Goal: Task Accomplishment & Management: Manage account settings

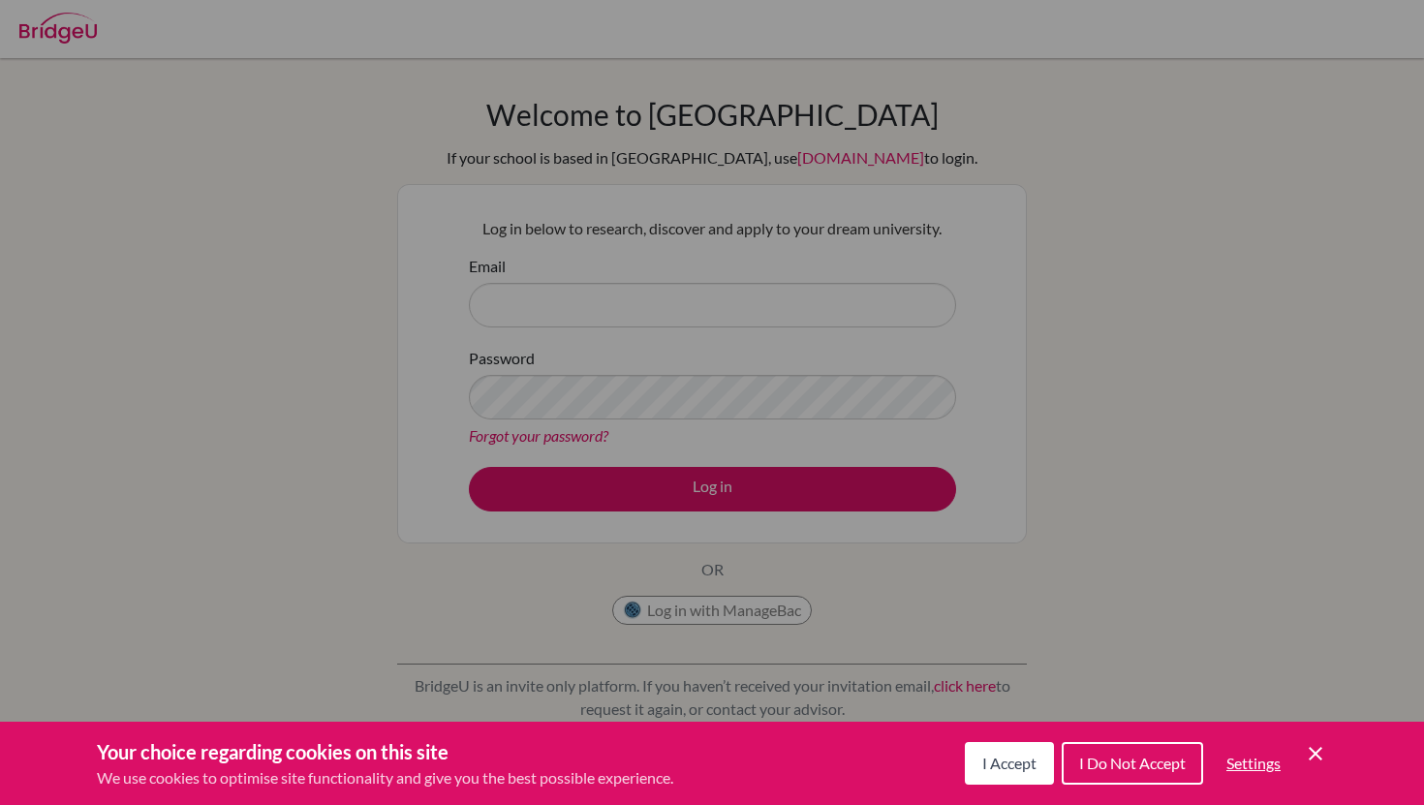
click at [1316, 751] on icon "Save and close" at bounding box center [1316, 754] width 14 height 14
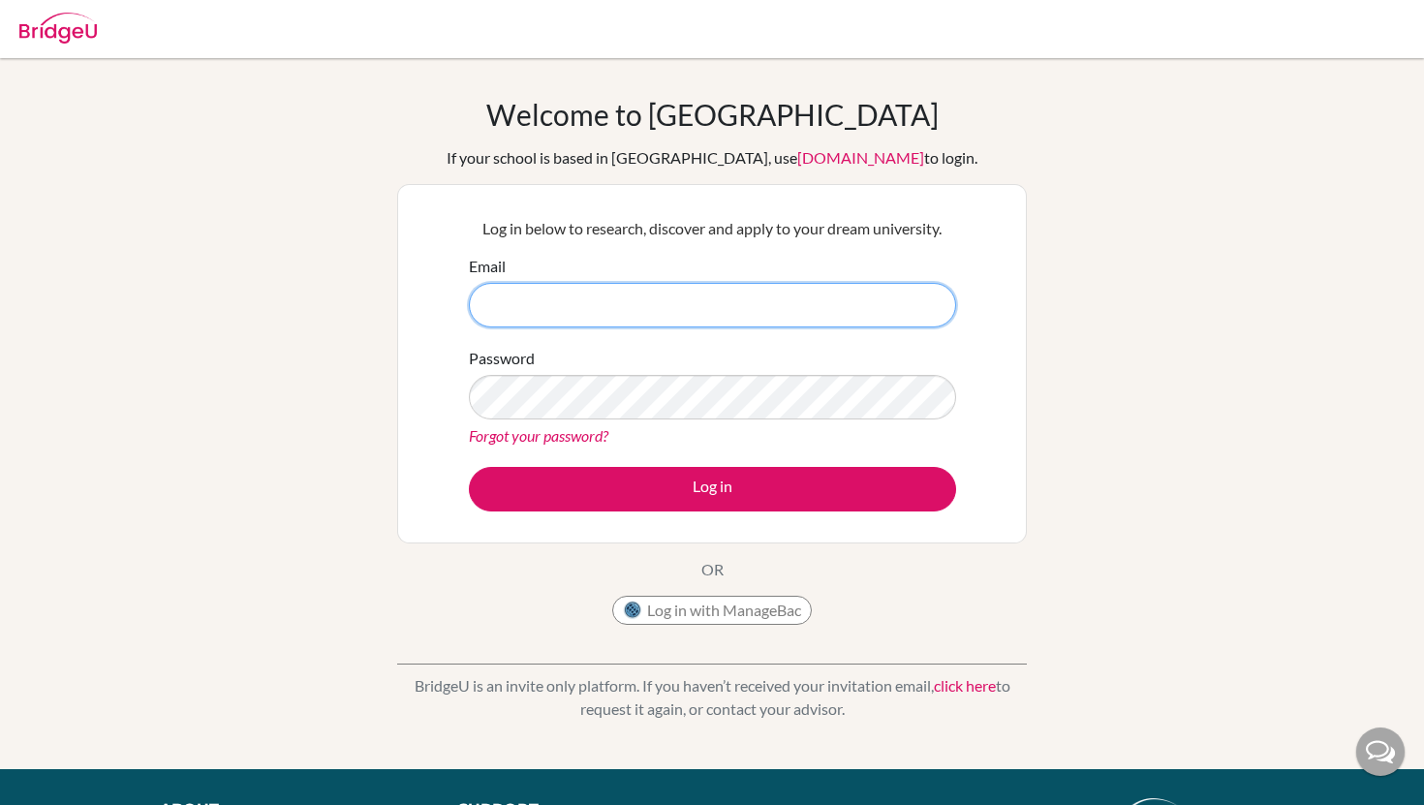
click at [548, 312] on input "Email" at bounding box center [712, 305] width 487 height 45
click at [569, 309] on input "keijiro.students@aobajapan." at bounding box center [712, 305] width 487 height 45
drag, startPoint x: 568, startPoint y: 308, endPoint x: 526, endPoint y: 309, distance: 41.7
click at [525, 308] on input "keijiro.students@aobajapan." at bounding box center [712, 305] width 487 height 45
click at [552, 308] on input "keijiro.sei@aobajapan." at bounding box center [712, 305] width 487 height 45
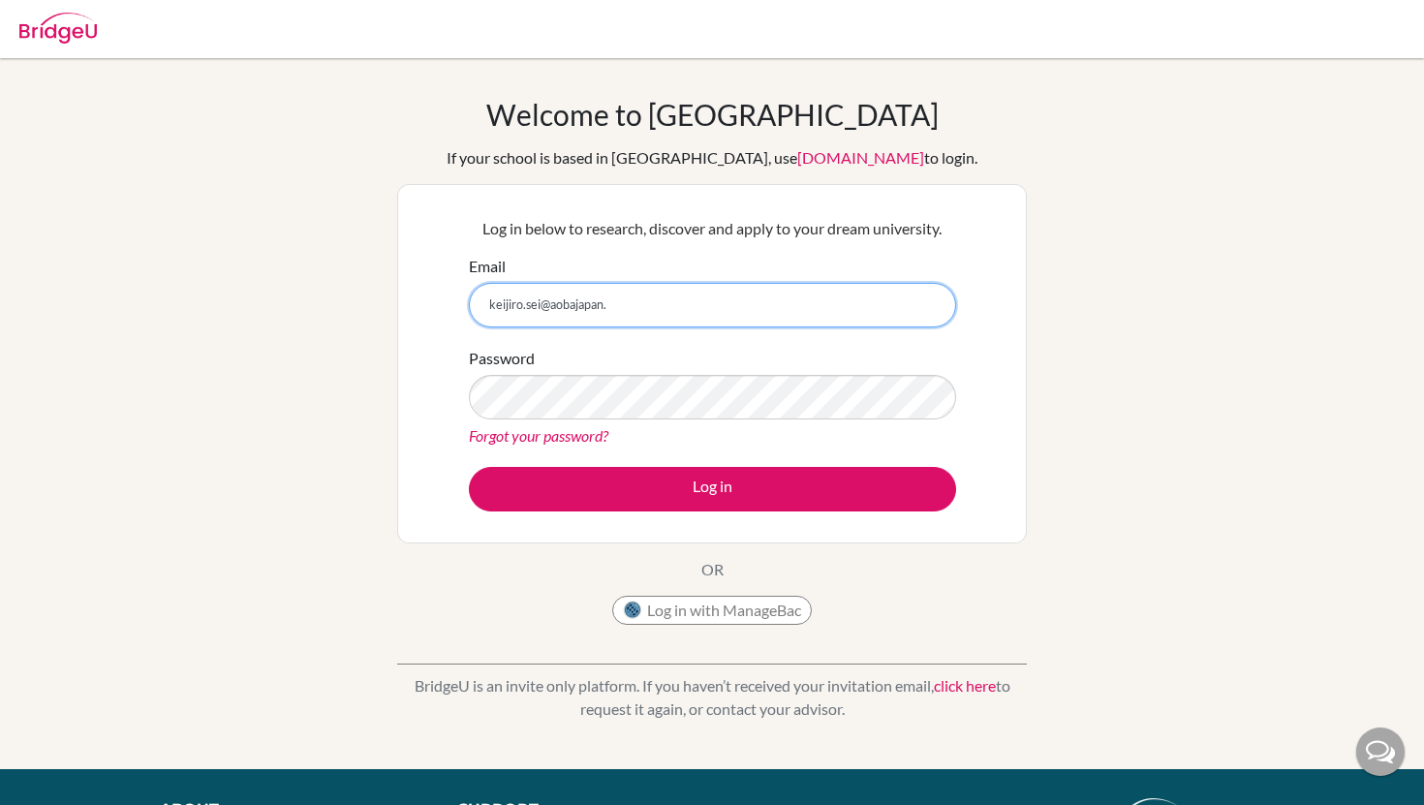
click at [547, 309] on input "keijiro.sei@aobajapan." at bounding box center [712, 305] width 487 height 45
click at [704, 288] on input "keijiro.sei@students.aobajapan." at bounding box center [712, 305] width 487 height 45
click at [704, 301] on input "keijiro.sei@students.aobajapan." at bounding box center [712, 305] width 487 height 45
type input "keijiro.sei@students.aobajapan.jp"
click at [266, 50] on div at bounding box center [712, 29] width 1405 height 58
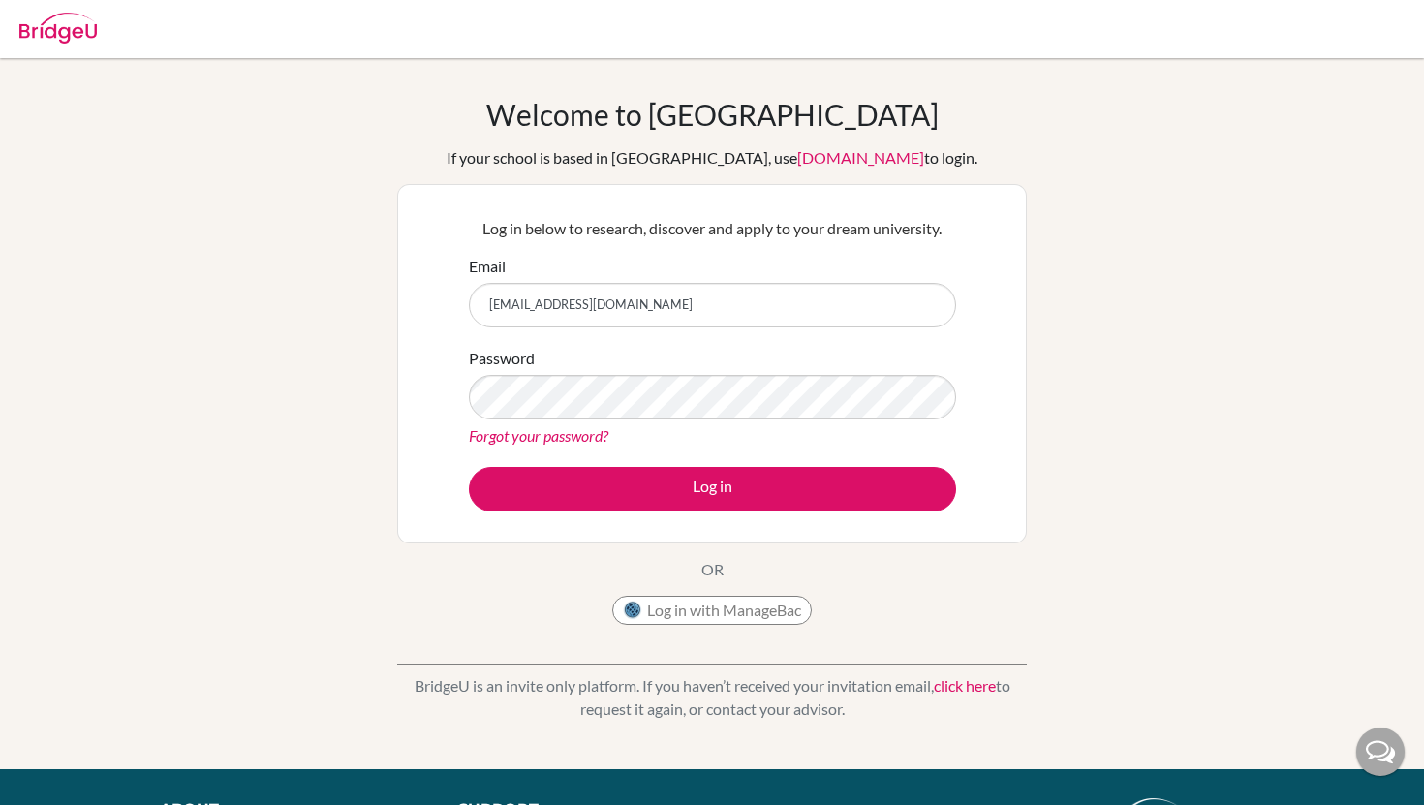
click at [51, 32] on img at bounding box center [58, 28] width 78 height 31
click at [563, 298] on input "Email" at bounding box center [712, 305] width 487 height 45
click at [562, 297] on input "Email" at bounding box center [712, 305] width 487 height 45
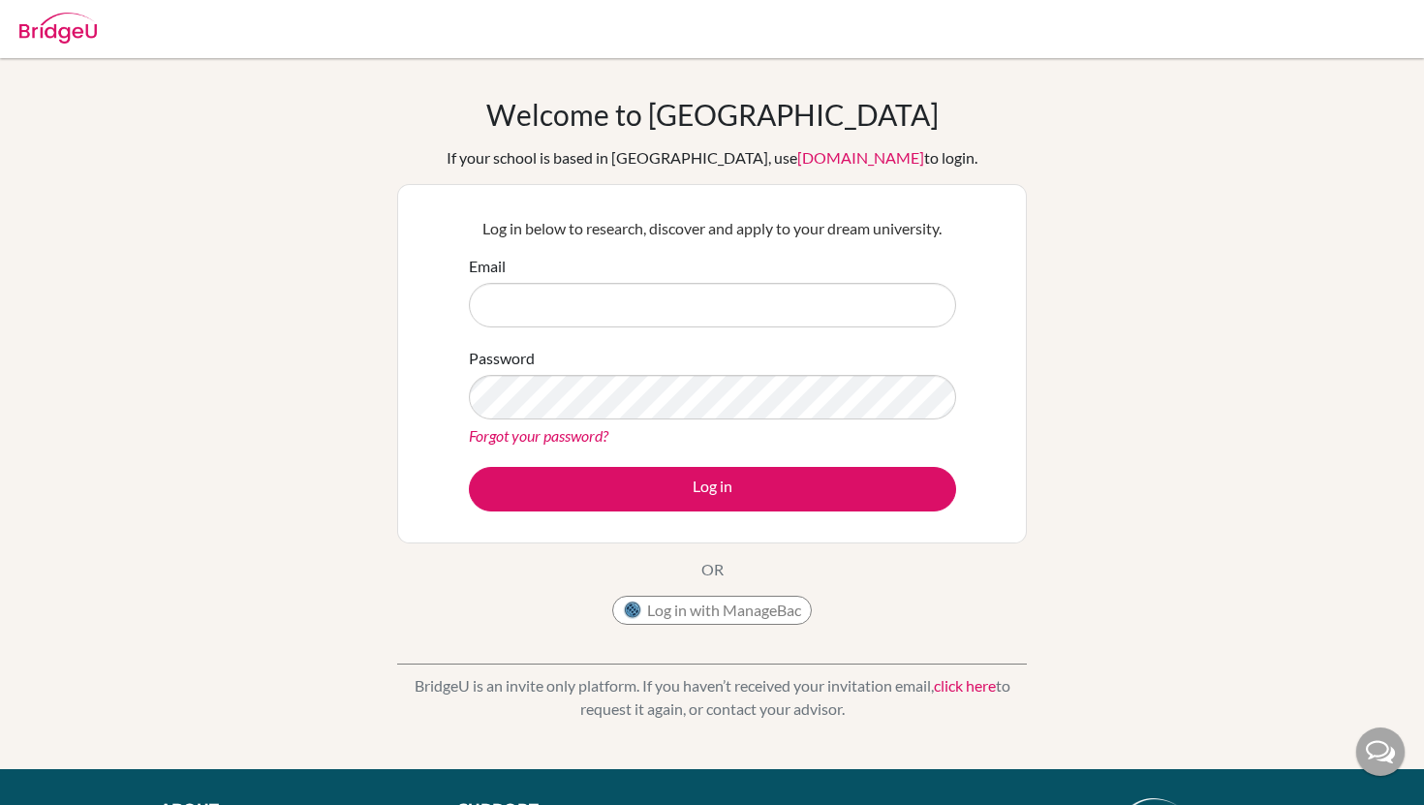
click at [563, 297] on input "Email" at bounding box center [712, 305] width 487 height 45
type input "keijiro.sei@students.aobajapan.jp"
click at [720, 114] on h1 "Welcome to [GEOGRAPHIC_DATA]" at bounding box center [712, 114] width 452 height 35
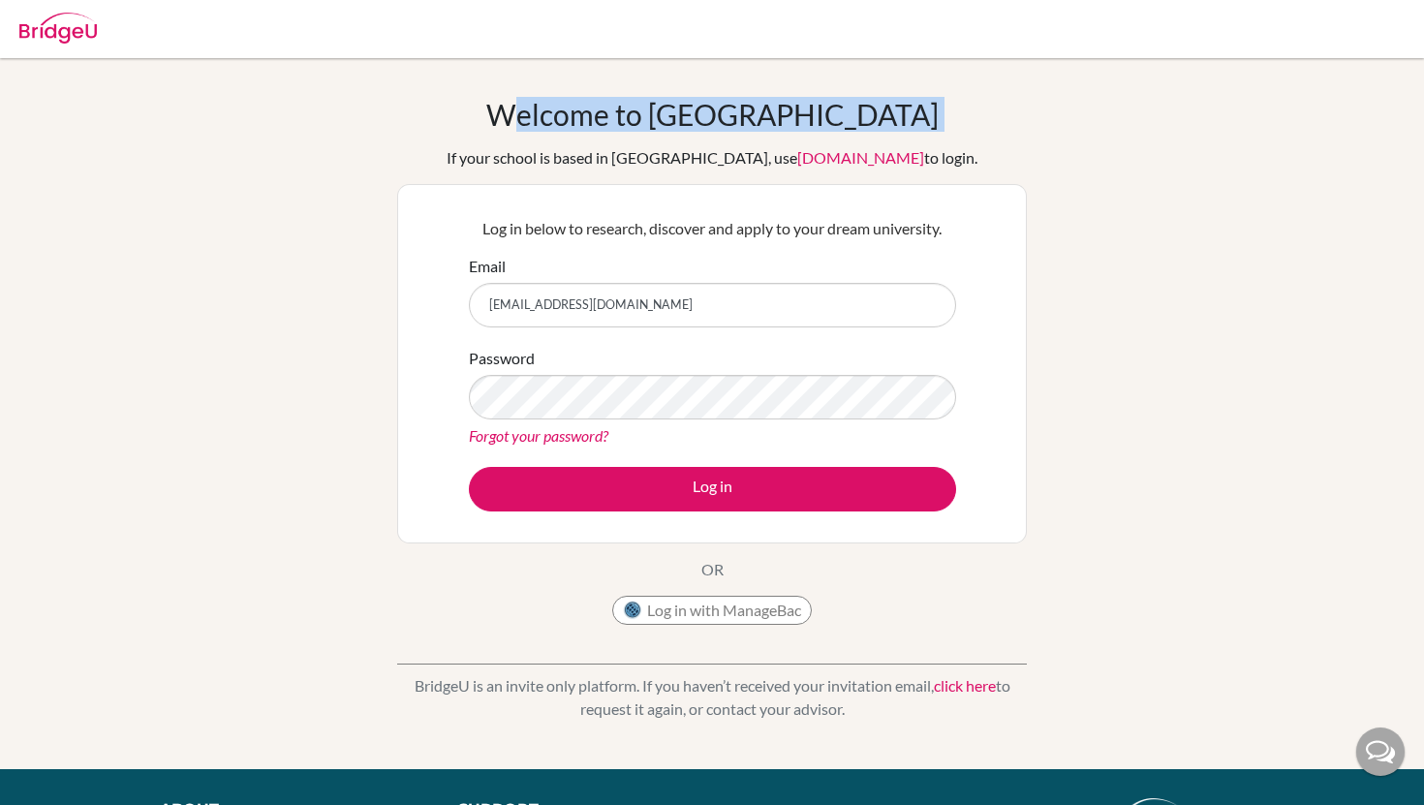
click at [720, 114] on h1 "Welcome to [GEOGRAPHIC_DATA]" at bounding box center [712, 114] width 452 height 35
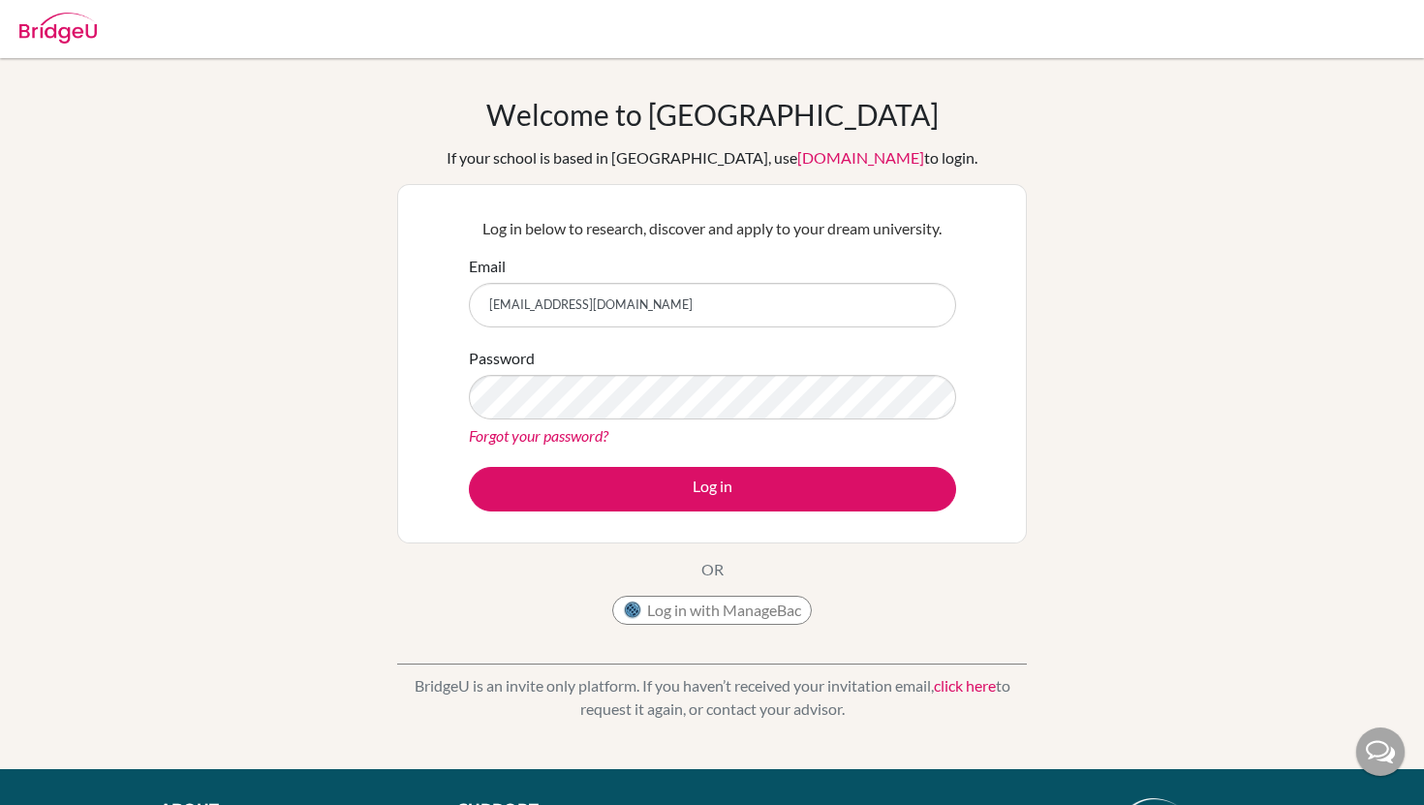
click at [599, 129] on h1 "Welcome to [GEOGRAPHIC_DATA]" at bounding box center [712, 114] width 452 height 35
click at [469, 467] on button "Log in" at bounding box center [712, 489] width 487 height 45
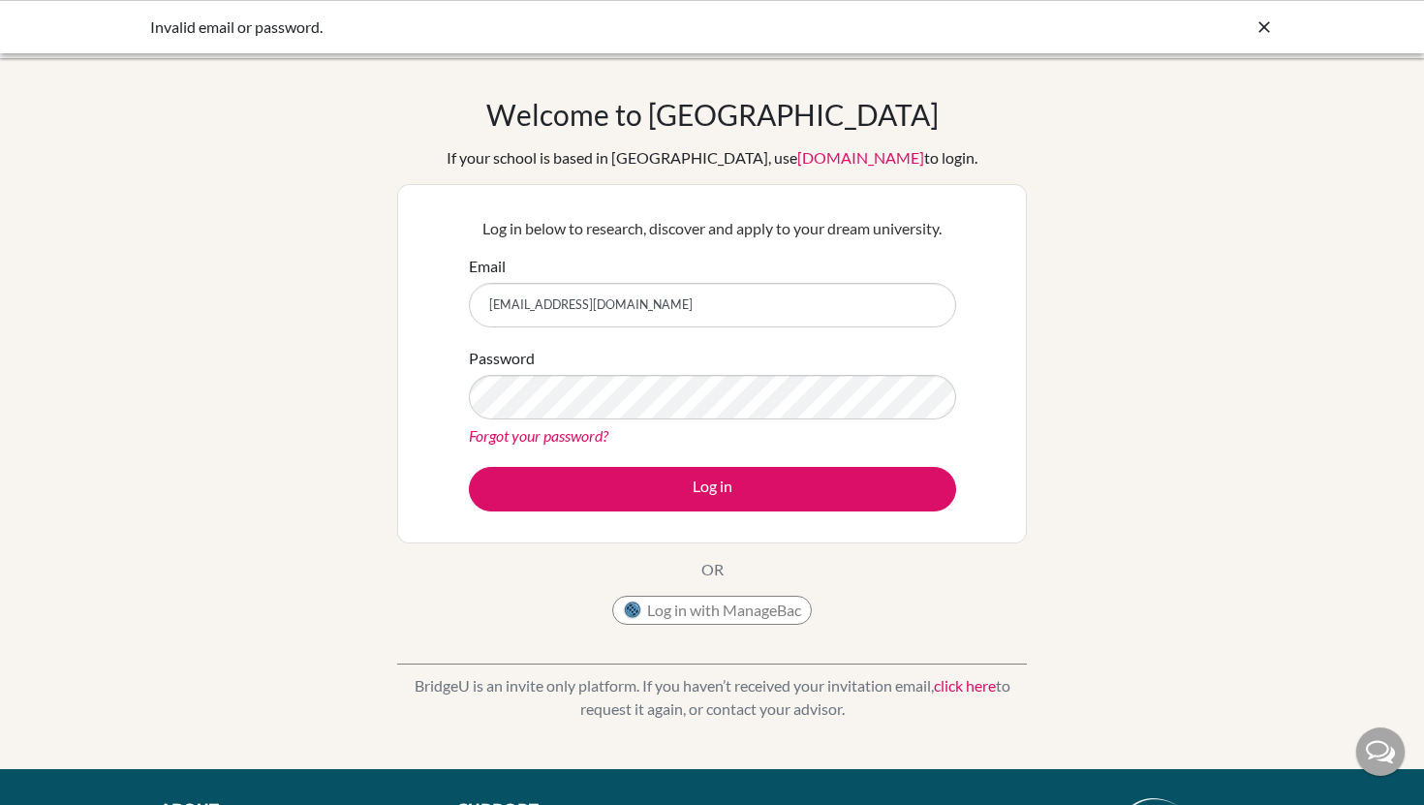
click at [1272, 19] on icon at bounding box center [1264, 26] width 19 height 19
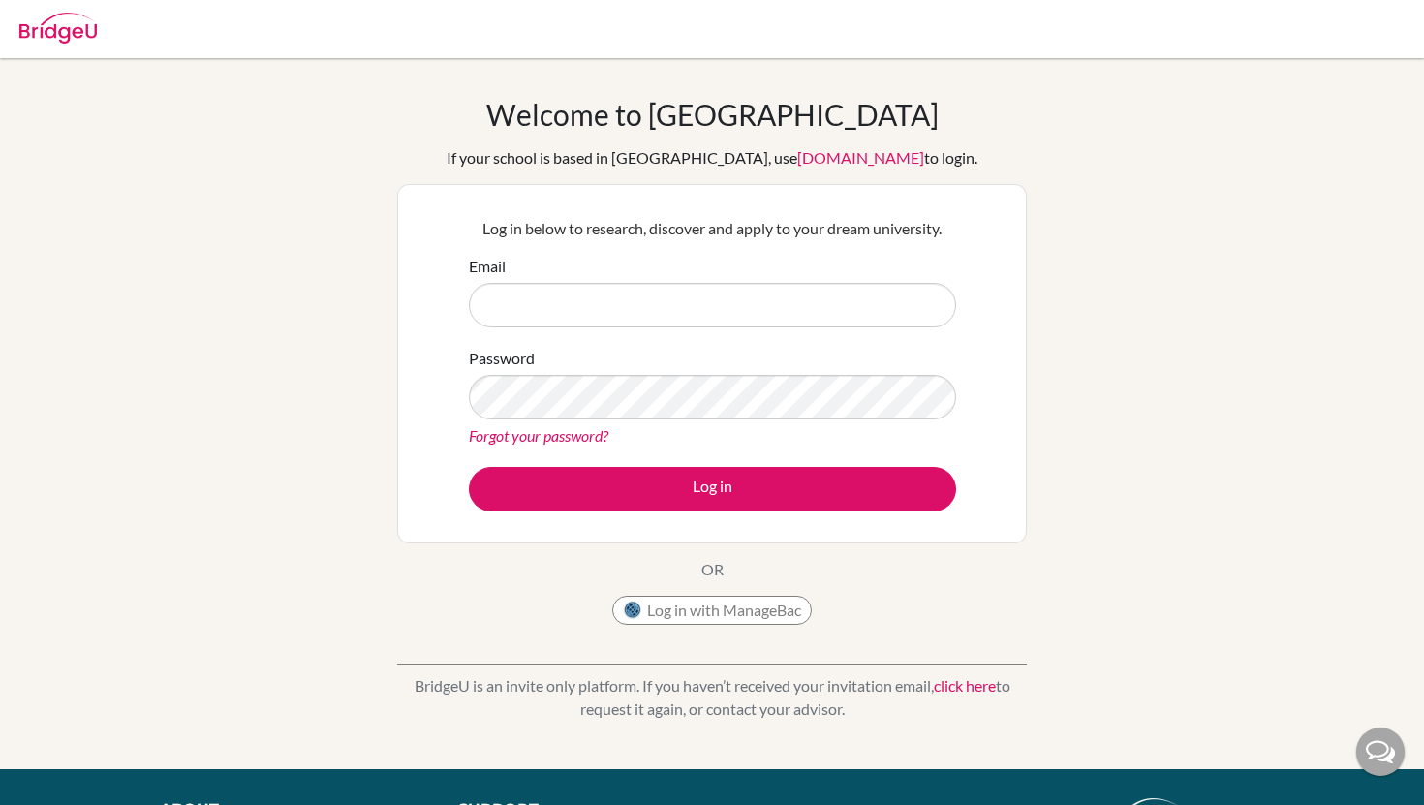
click at [975, 685] on link "click here" at bounding box center [965, 685] width 62 height 18
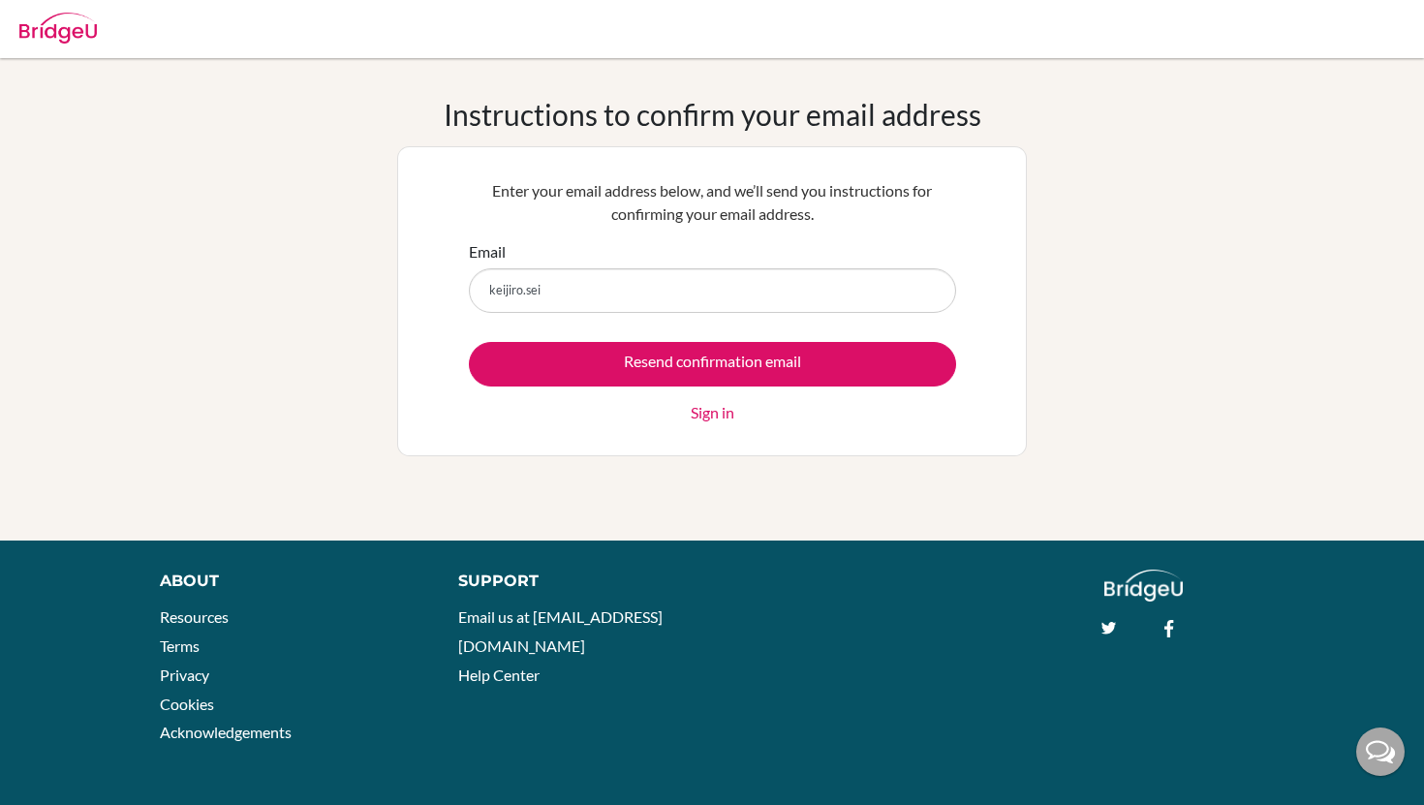
type input "[EMAIL_ADDRESS][DOMAIN_NAME]"
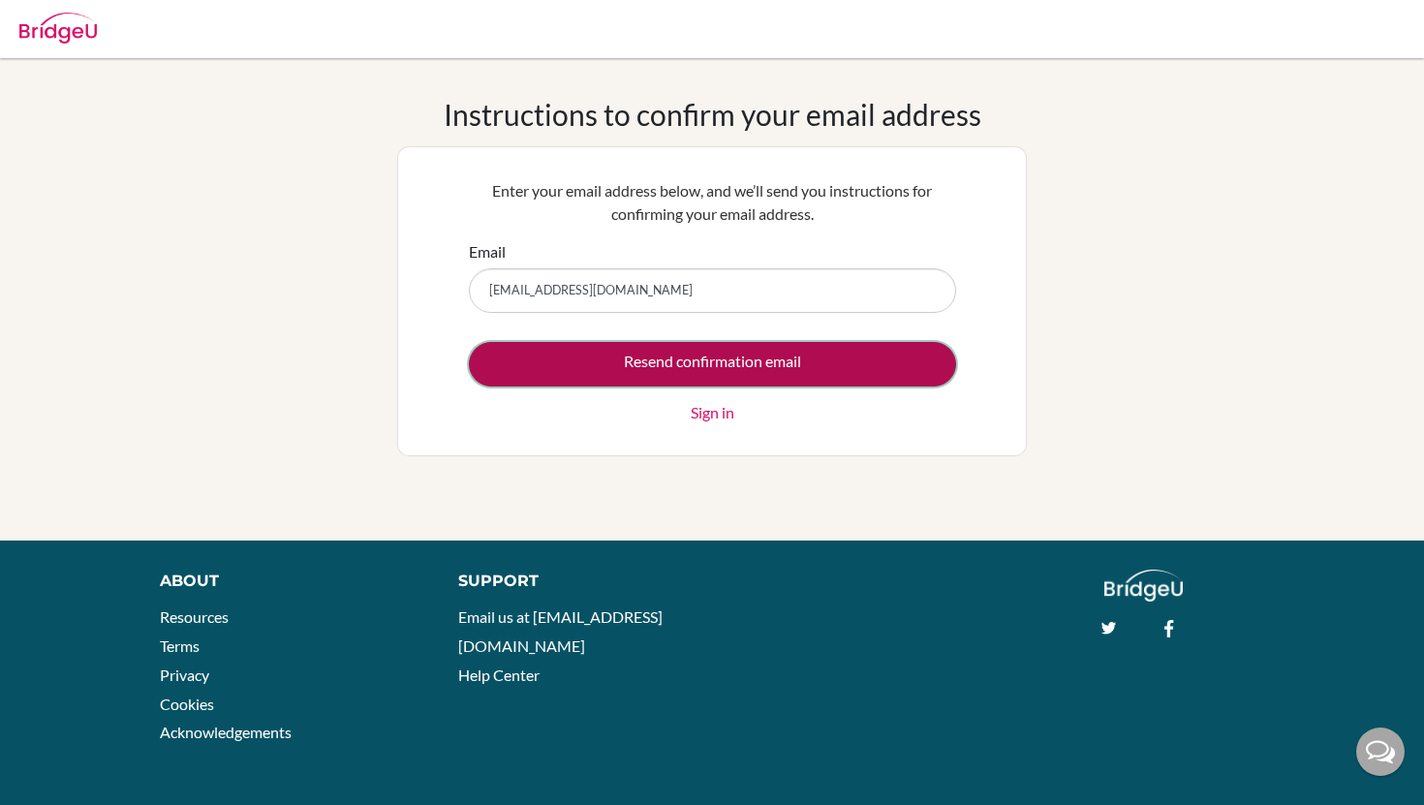
click at [608, 362] on input "Resend confirmation email" at bounding box center [712, 364] width 487 height 45
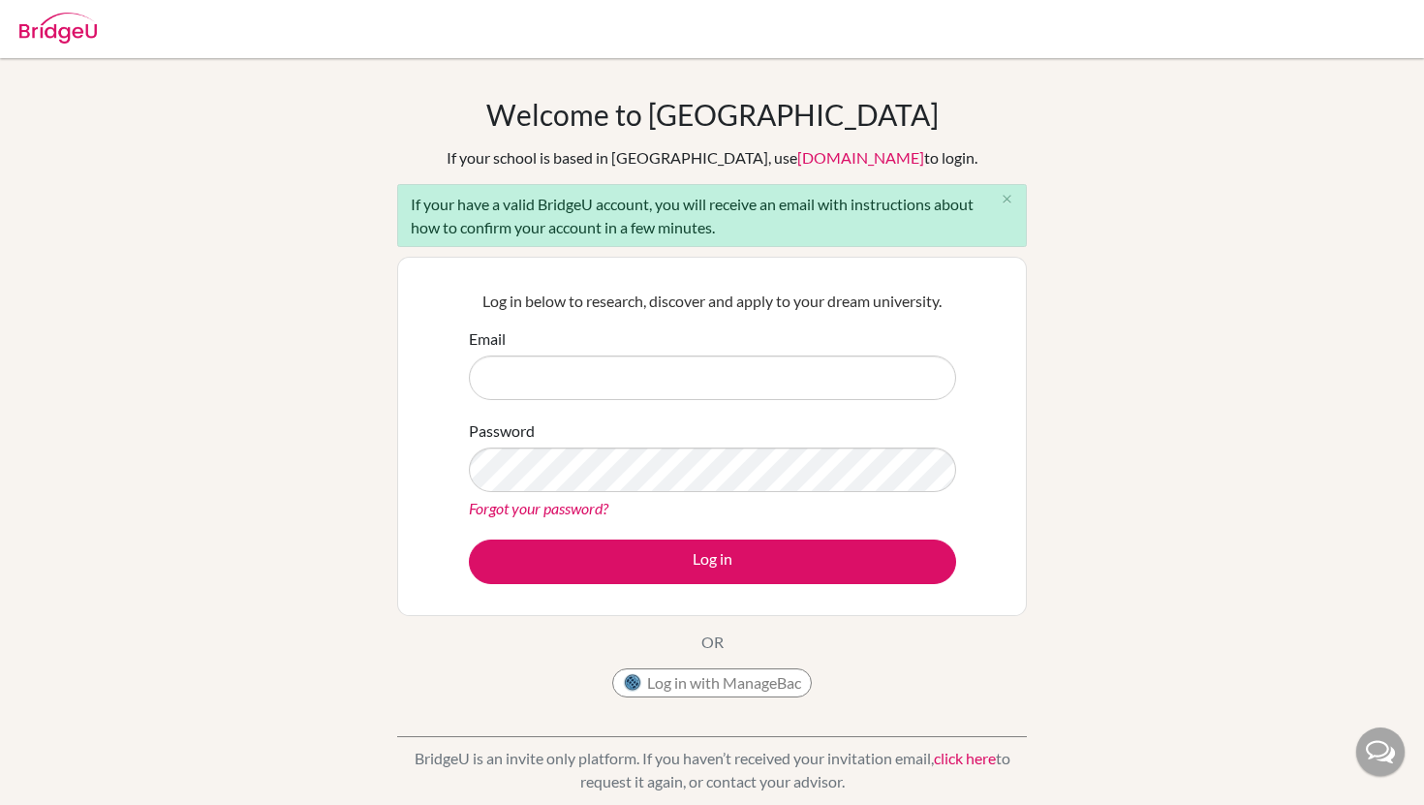
click at [984, 755] on link "click here" at bounding box center [965, 758] width 62 height 18
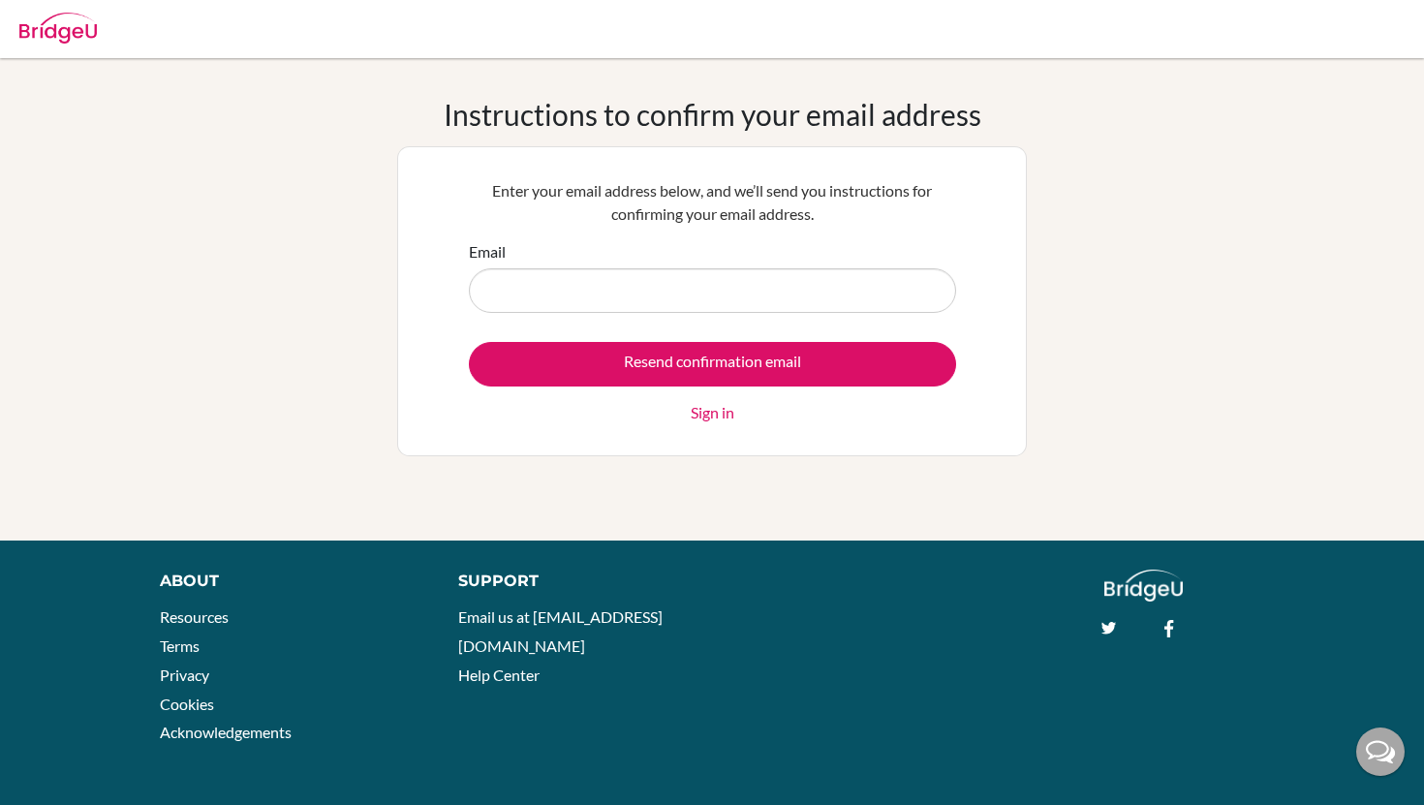
click at [634, 296] on input "Email" at bounding box center [712, 290] width 487 height 45
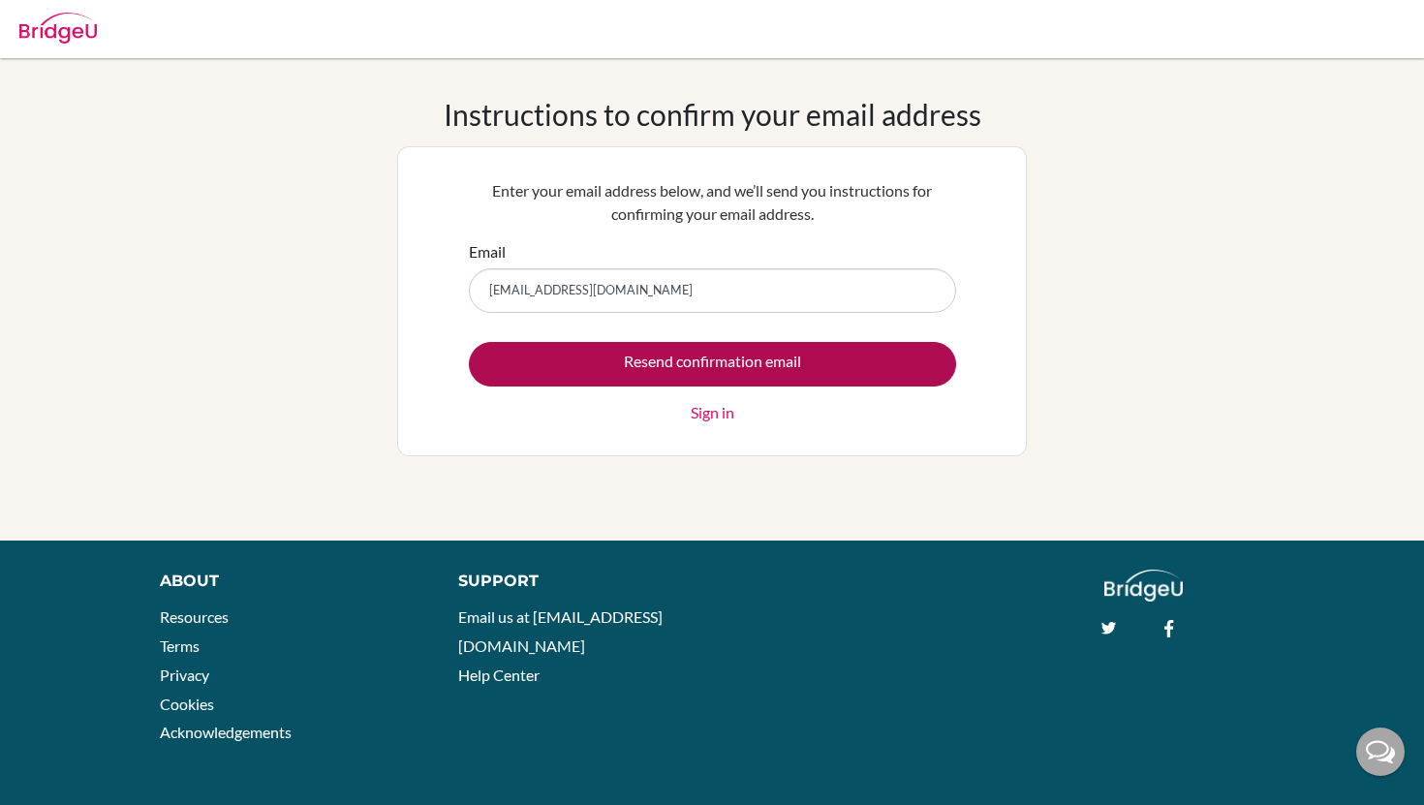
type input "keijiro.sei@students.aobajapan.jp"
click at [673, 361] on input "Resend confirmation email" at bounding box center [712, 364] width 487 height 45
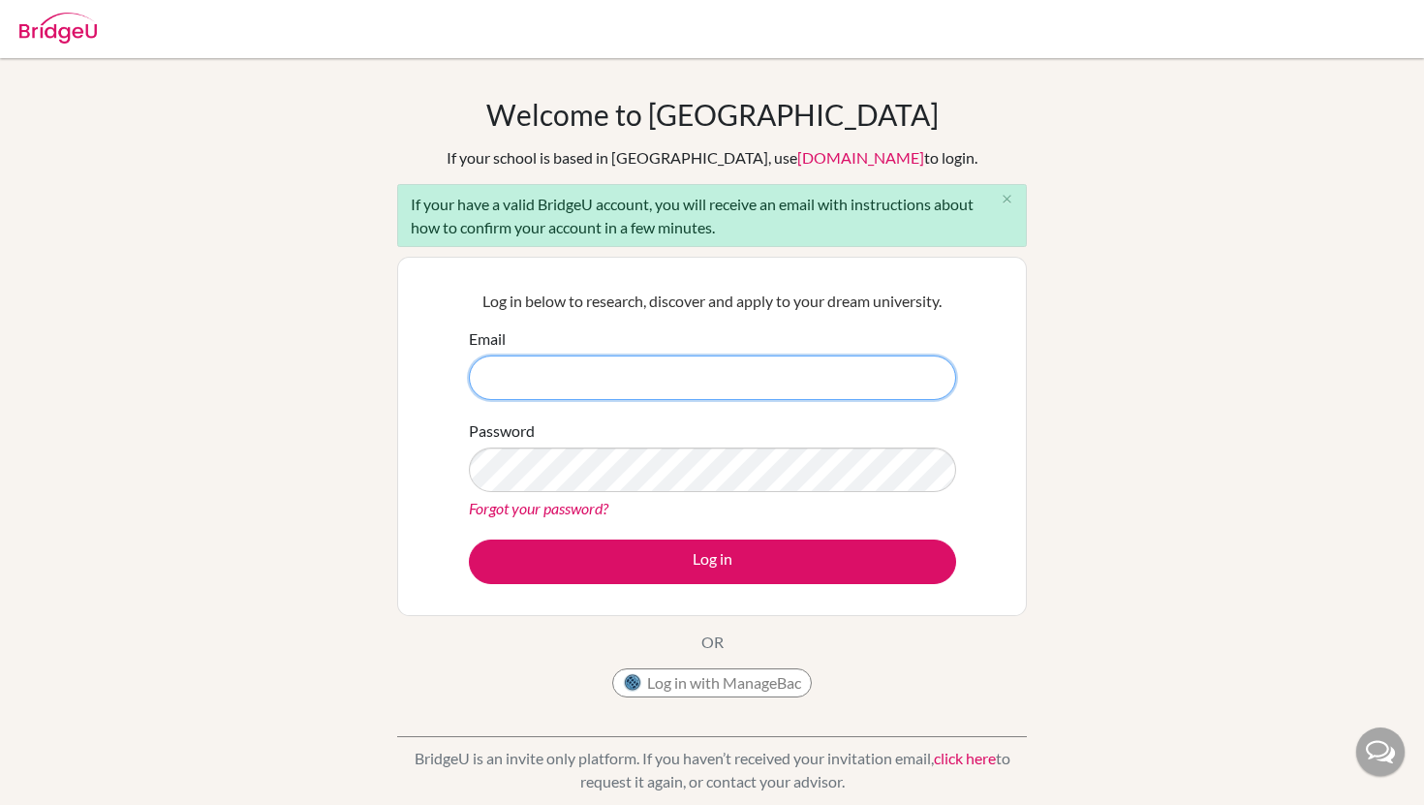
paste input "[EMAIL_ADDRESS][DOMAIN_NAME]"
type input "[EMAIL_ADDRESS][DOMAIN_NAME]"
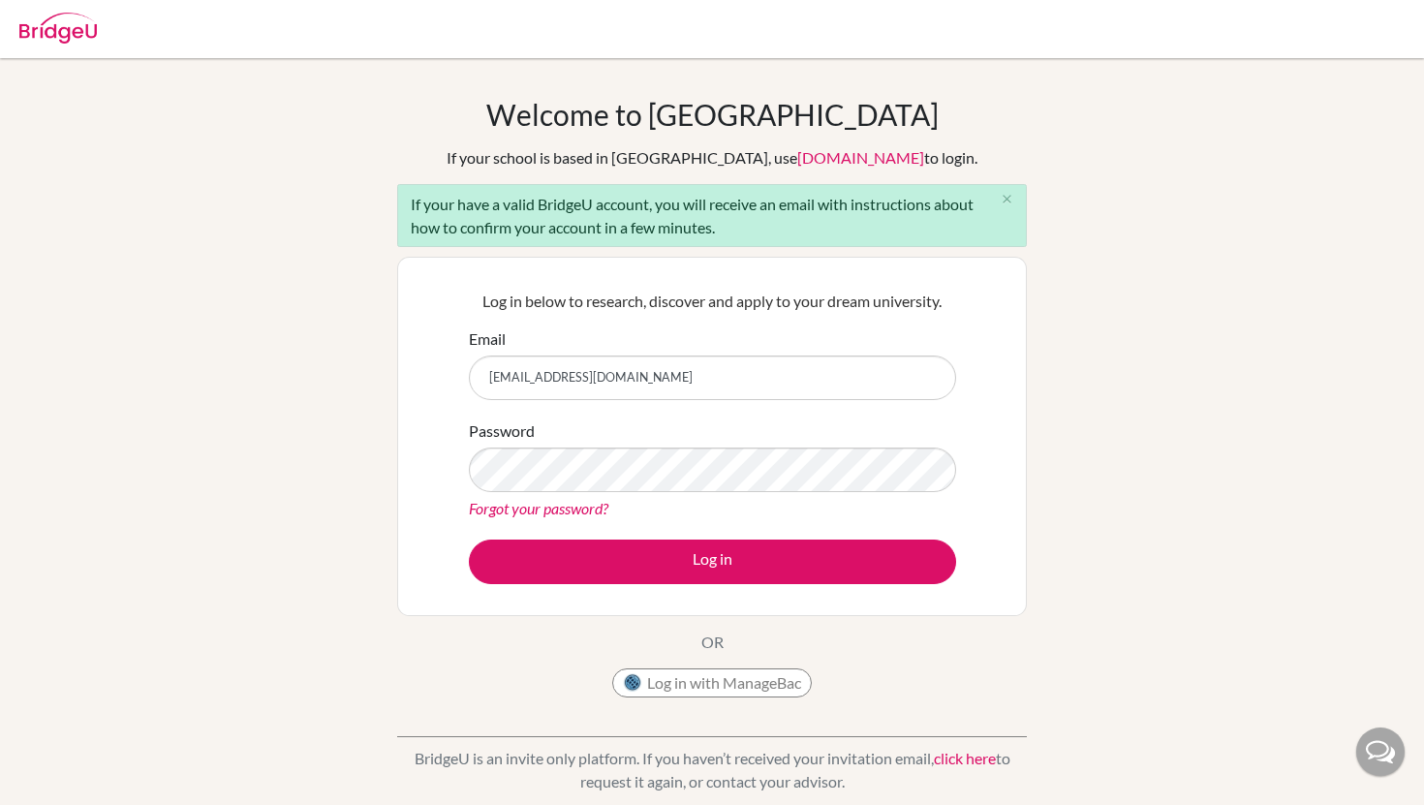
click at [978, 781] on p "BridgeU is an invite only platform. If you haven’t received your invitation ema…" at bounding box center [712, 770] width 630 height 47
click at [964, 761] on link "click here" at bounding box center [965, 758] width 62 height 18
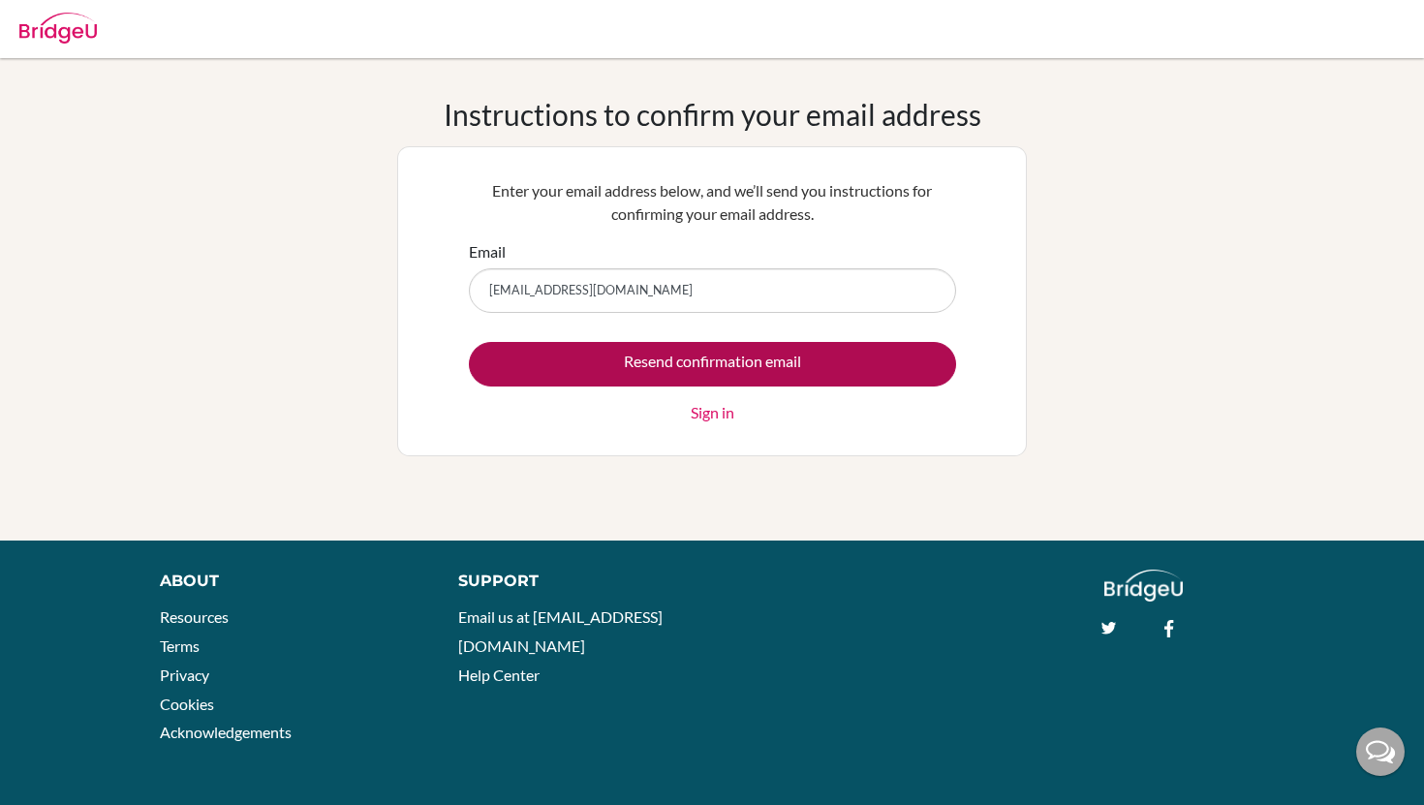
type input "[EMAIL_ADDRESS][DOMAIN_NAME]"
click at [651, 370] on input "Resend confirmation email" at bounding box center [712, 364] width 487 height 45
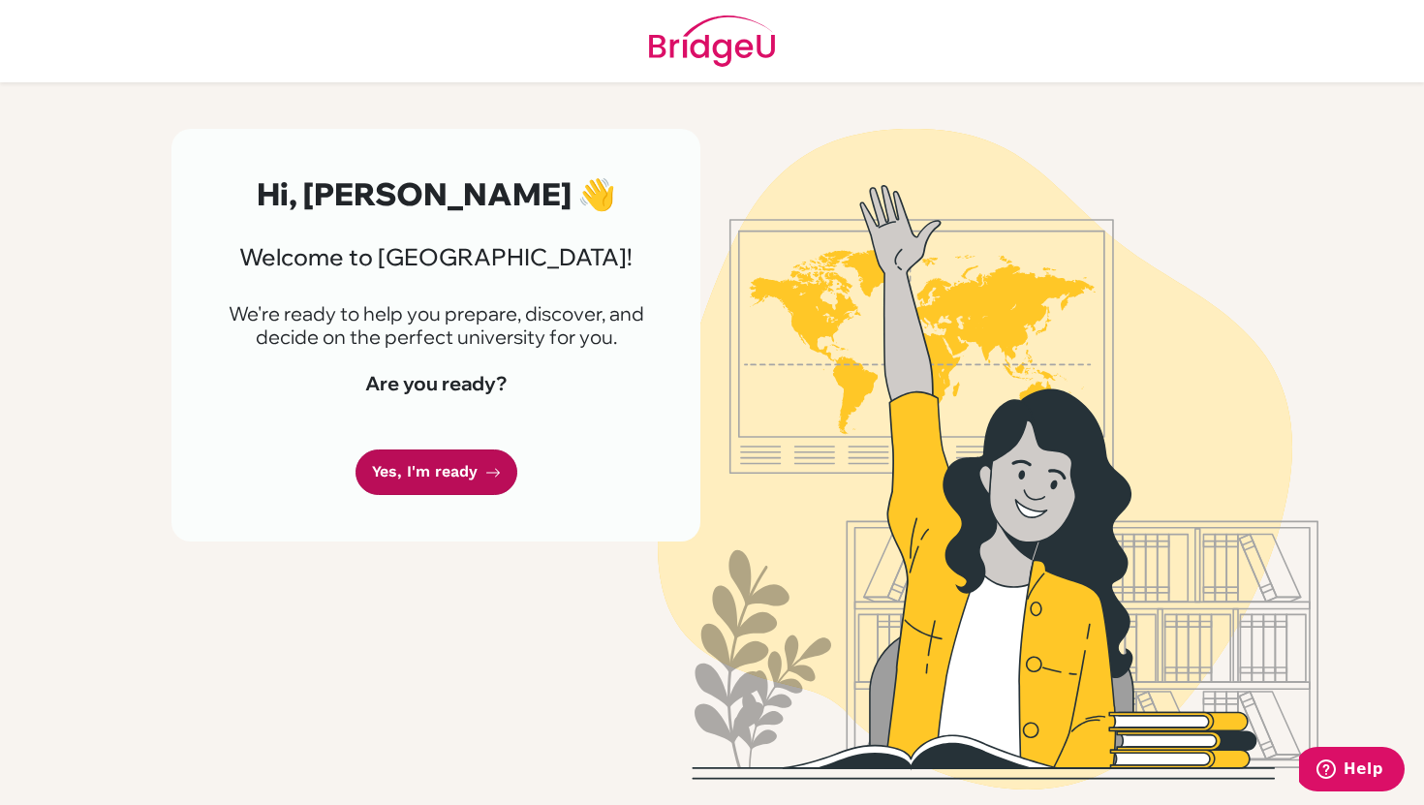
click at [464, 484] on link "Yes, I'm ready" at bounding box center [437, 473] width 162 height 46
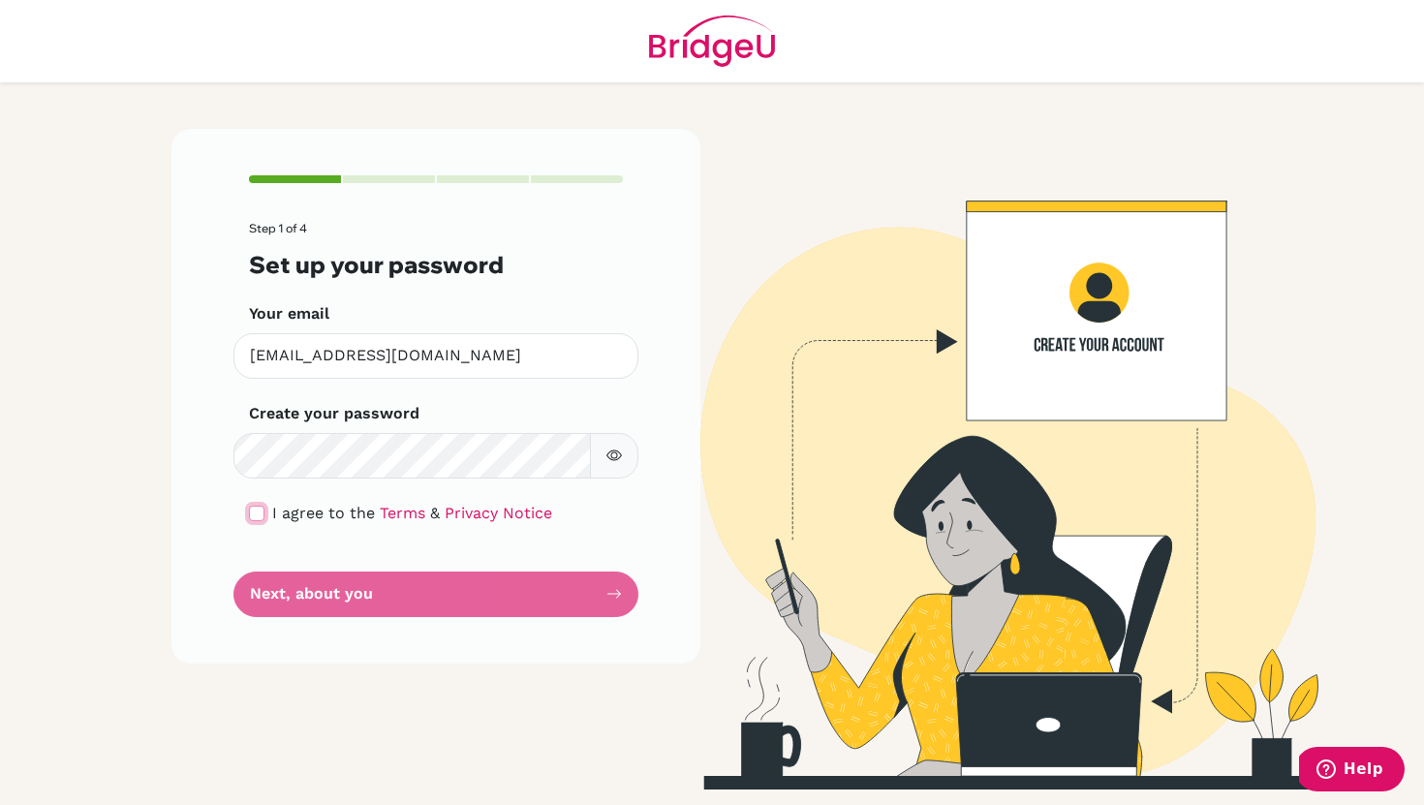
click at [254, 515] on input "checkbox" at bounding box center [257, 514] width 16 height 16
checkbox input "true"
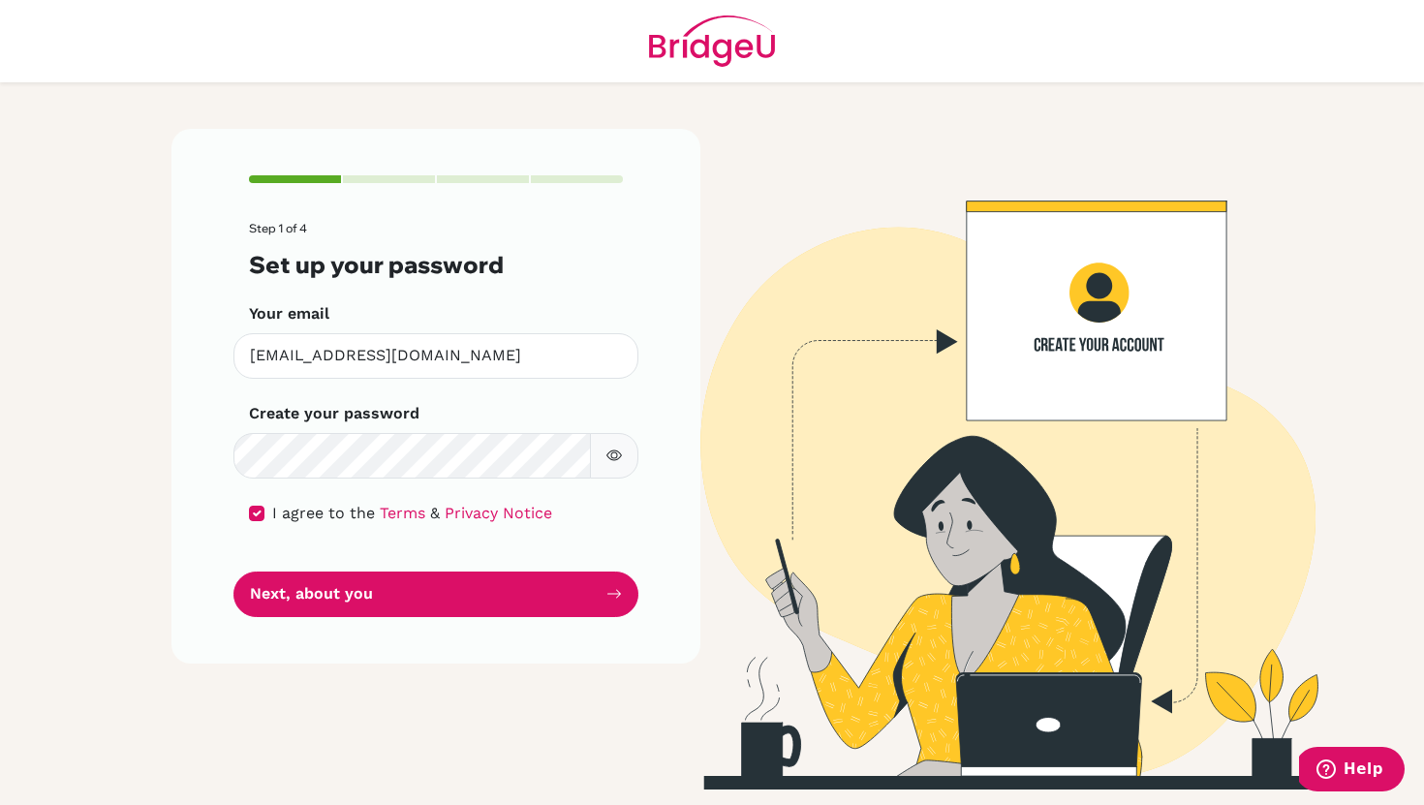
click at [619, 439] on button "button" at bounding box center [614, 456] width 48 height 46
click at [625, 453] on button "button" at bounding box center [614, 456] width 48 height 46
click at [172, 456] on div "Step 1 of 4 Set up your password Your email keijiro.sei@students.aobajapan.jp I…" at bounding box center [436, 396] width 529 height 535
click at [631, 447] on button "button" at bounding box center [614, 456] width 48 height 46
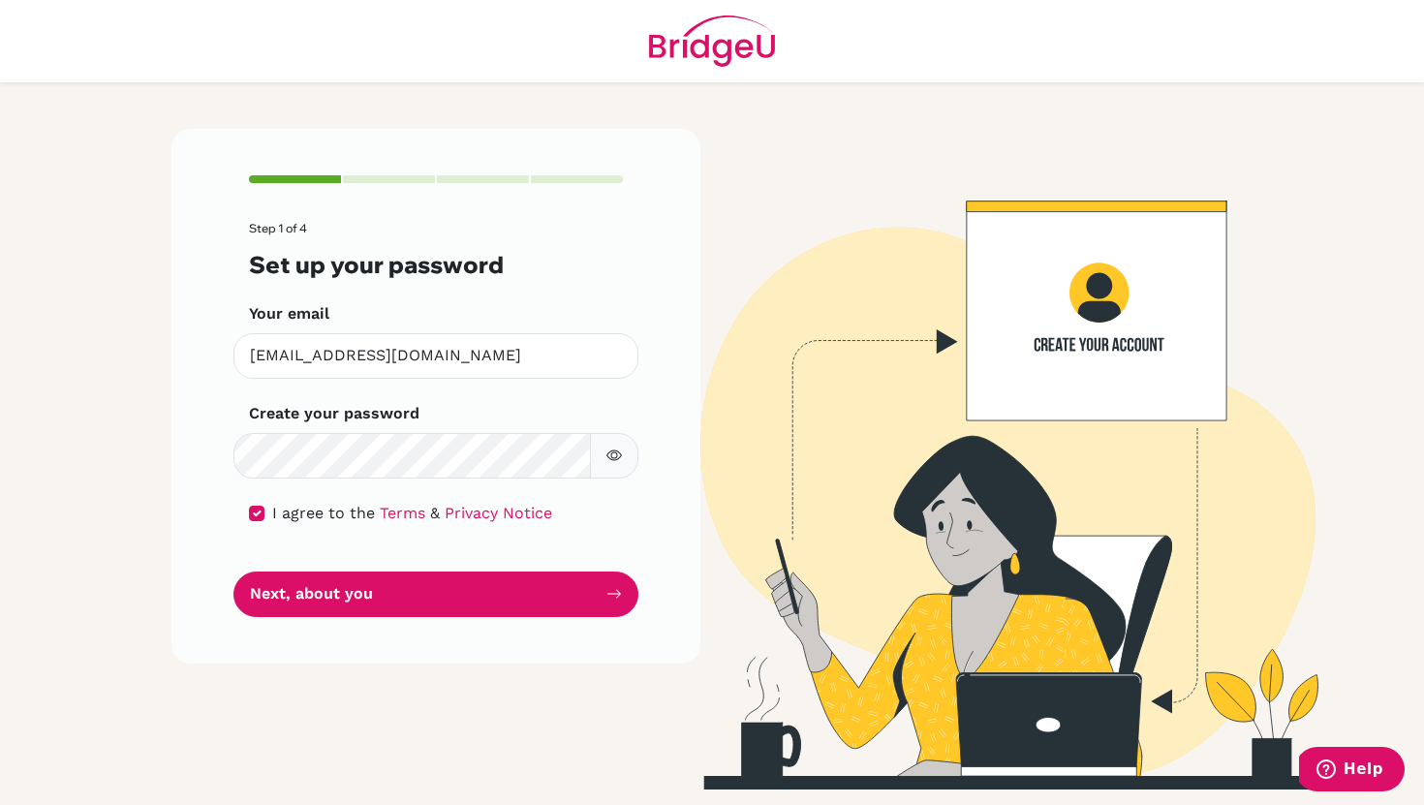
click at [628, 451] on button "button" at bounding box center [614, 456] width 48 height 46
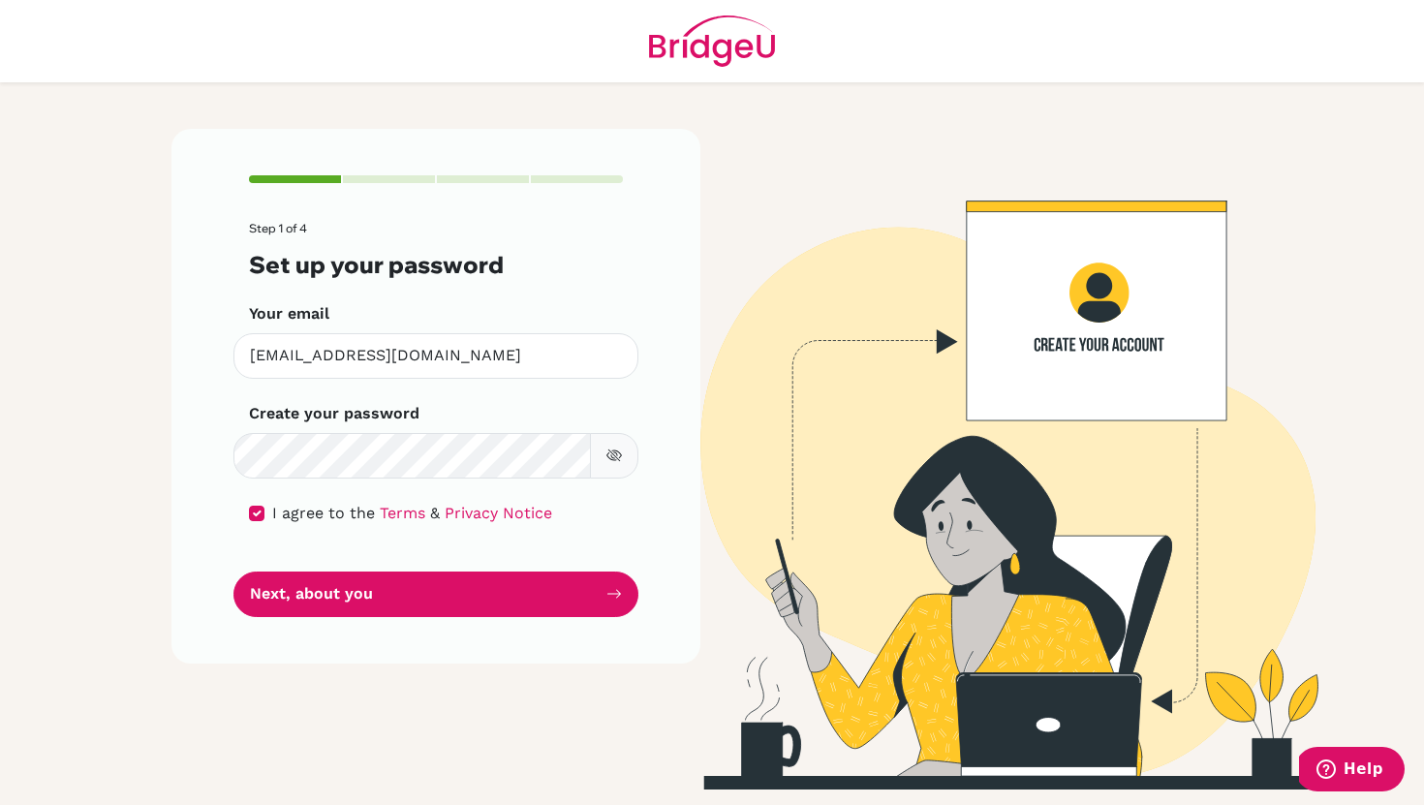
click at [628, 451] on button "button" at bounding box center [614, 456] width 48 height 46
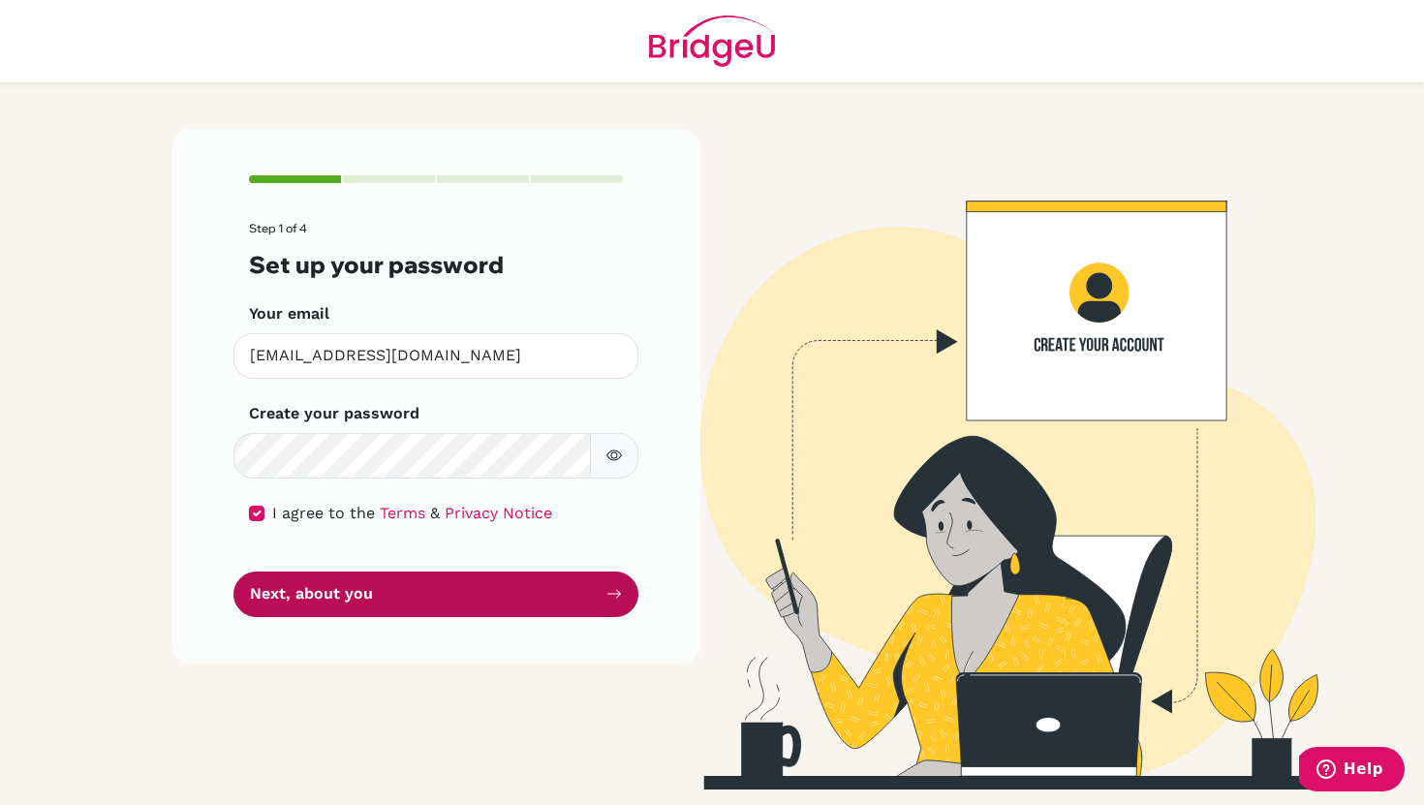
click at [505, 599] on button "Next, about you" at bounding box center [436, 595] width 405 height 46
